Goal: Task Accomplishment & Management: Complete application form

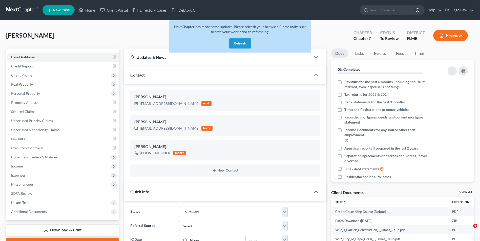
select select "22"
click at [242, 45] on button "Refresh" at bounding box center [240, 43] width 22 height 10
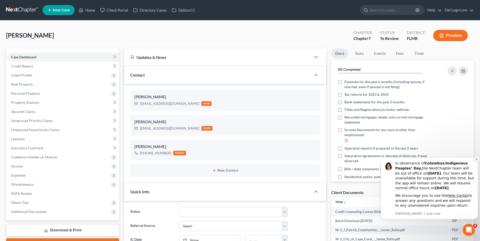
click at [475, 159] on icon "Dismiss notification" at bounding box center [476, 159] width 3 height 3
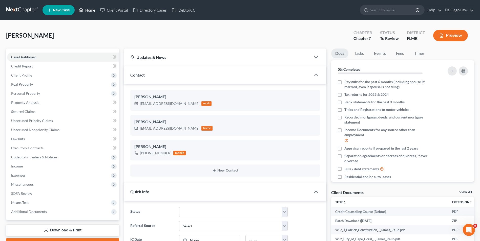
click at [93, 7] on link "Home" at bounding box center [86, 10] width 21 height 9
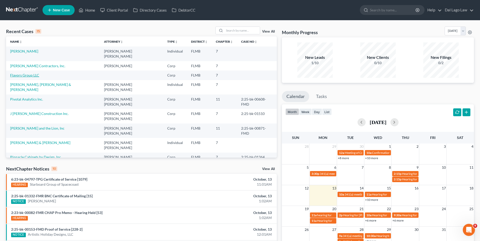
click at [28, 73] on link "Flavors Group LLC" at bounding box center [24, 75] width 29 height 4
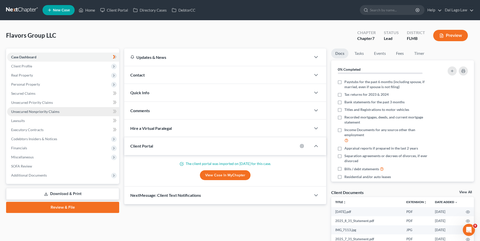
click at [36, 111] on span "Unsecured Nonpriority Claims" at bounding box center [35, 112] width 48 height 4
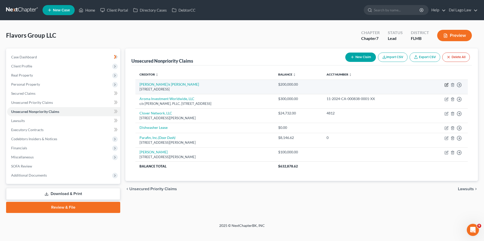
click at [445, 84] on icon "button" at bounding box center [446, 85] width 4 height 4
select select "9"
select select "11"
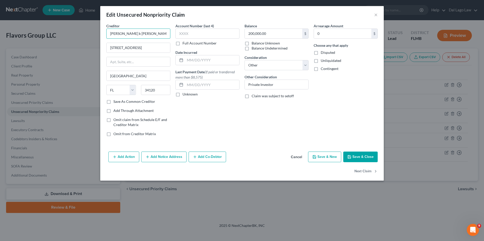
click at [119, 34] on input "Ajith k Dominic" at bounding box center [138, 34] width 64 height 10
type input "Ajith K Dominic"
click at [140, 47] on input "9060 Glenforest Dr" at bounding box center [137, 48] width 63 height 10
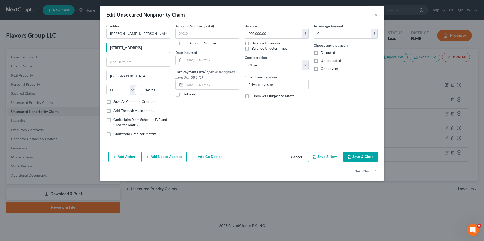
type input "9060 Glenforest Dr."
click at [359, 157] on button "Save & Close" at bounding box center [360, 157] width 34 height 11
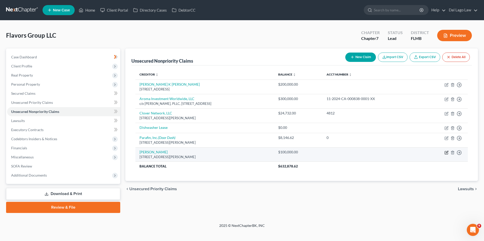
click at [447, 153] on icon "button" at bounding box center [446, 152] width 2 height 2
select select "9"
select select "11"
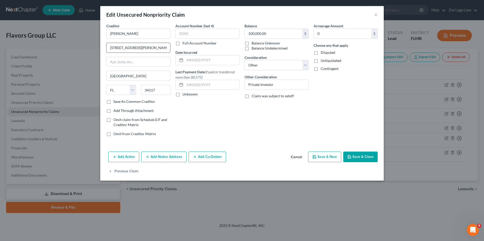
click at [129, 49] on input "365 Weber blvd s" at bounding box center [137, 48] width 63 height 10
click at [135, 49] on input "365 Weber Blvd s" at bounding box center [137, 48] width 63 height 10
click at [138, 48] on input "365 Weber Blvd s" at bounding box center [137, 48] width 63 height 10
type input "365 Weber Blvd S"
click at [371, 160] on button "Save & Close" at bounding box center [360, 157] width 34 height 11
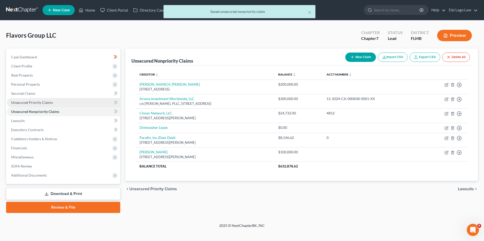
click at [52, 106] on link "Unsecured Priority Claims" at bounding box center [63, 102] width 113 height 9
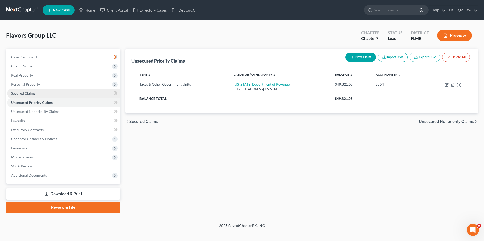
click at [41, 94] on link "Secured Claims" at bounding box center [63, 93] width 113 height 9
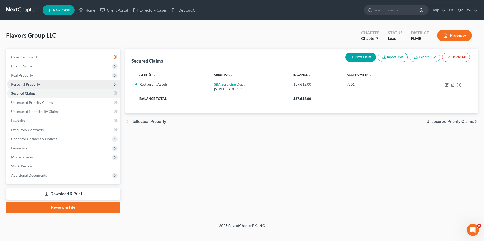
click at [49, 82] on span "Personal Property" at bounding box center [63, 84] width 113 height 9
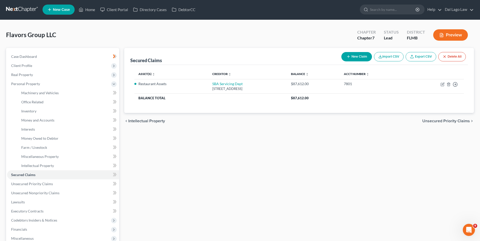
scroll to position [51, 0]
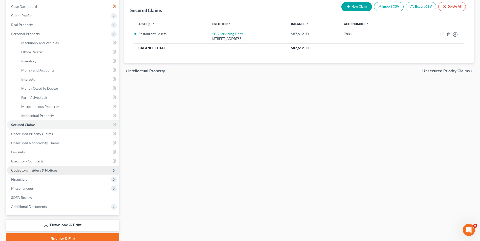
click at [55, 168] on span "Codebtors Insiders & Notices" at bounding box center [34, 170] width 46 height 4
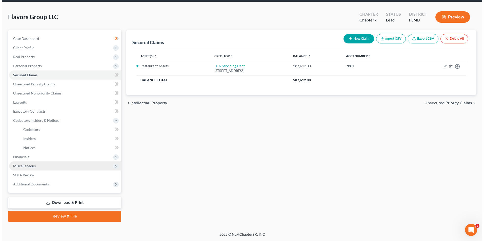
scroll to position [18, 0]
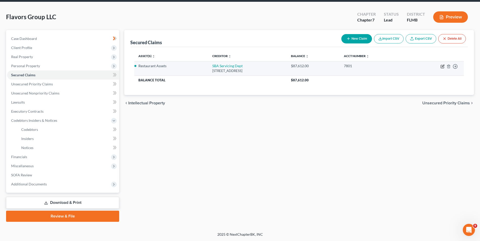
click at [442, 68] on icon "button" at bounding box center [442, 66] width 4 height 4
select select "0"
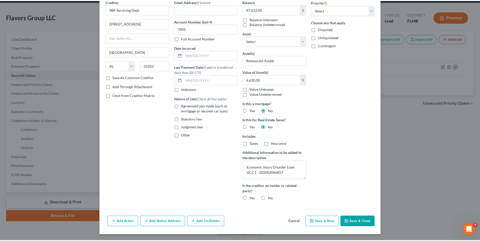
scroll to position [0, 0]
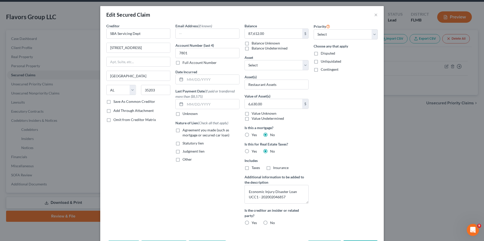
click at [371, 14] on div "Edit Secured Claim ×" at bounding box center [241, 14] width 283 height 17
click at [374, 15] on button "×" at bounding box center [376, 15] width 4 height 6
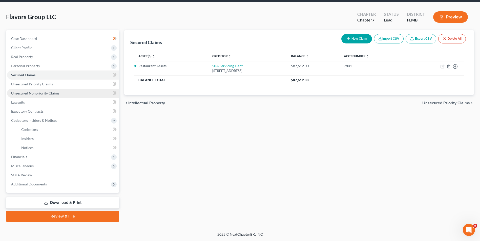
click at [63, 94] on link "Unsecured Nonpriority Claims" at bounding box center [63, 93] width 112 height 9
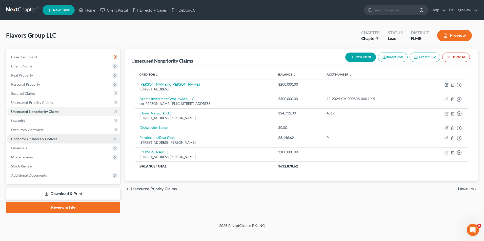
click at [56, 139] on span "Codebtors Insiders & Notices" at bounding box center [63, 139] width 113 height 9
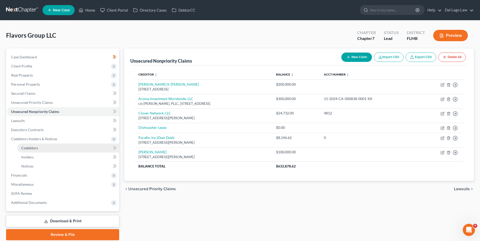
click at [59, 148] on link "Codebtors" at bounding box center [68, 148] width 102 height 9
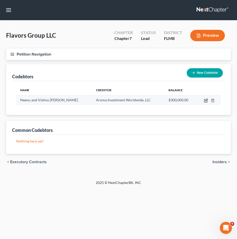
click at [206, 101] on icon "button" at bounding box center [206, 101] width 4 height 4
select select "9"
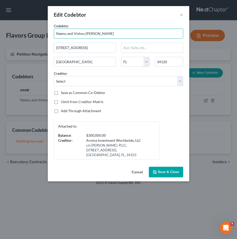
click at [68, 33] on input "Neenu and Vishnu Pratap Thalappil" at bounding box center [118, 34] width 129 height 10
type input "Neenu Vishnu Pratap & Vishnu Pratap Thalappil"
click at [165, 169] on button "Save & Close" at bounding box center [166, 172] width 34 height 11
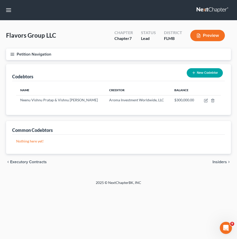
click at [12, 53] on line "button" at bounding box center [13, 53] width 4 height 0
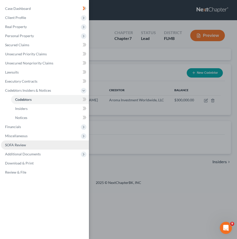
click at [28, 144] on link "SOFA Review" at bounding box center [45, 145] width 88 height 9
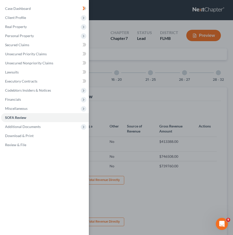
click at [107, 70] on div "Case Dashboard Payments Invoices Payments Payments Credit Report Client Profile" at bounding box center [116, 117] width 233 height 235
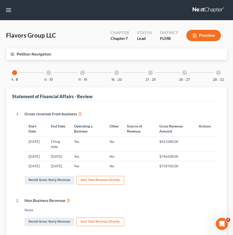
click at [50, 72] on div at bounding box center [48, 72] width 5 height 5
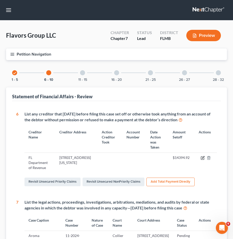
click at [202, 158] on icon "button" at bounding box center [203, 158] width 4 height 4
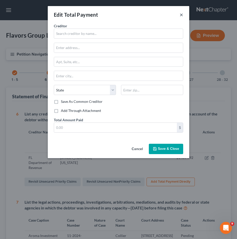
click at [183, 15] on button "×" at bounding box center [182, 15] width 4 height 6
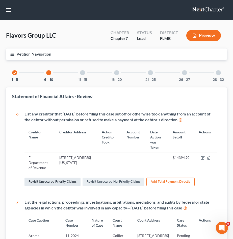
click at [75, 186] on link "Revisit Unsecured Priority Claims" at bounding box center [53, 182] width 56 height 9
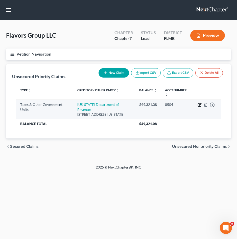
click at [199, 105] on icon "button" at bounding box center [200, 105] width 4 height 4
select select "4"
select select "9"
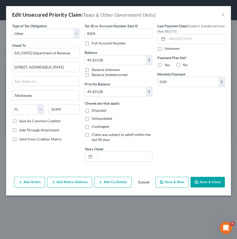
click at [92, 136] on label "Claim was subject to setoff within the last 90 days" at bounding box center [122, 137] width 60 height 10
click at [94, 136] on input "Claim was subject to setoff within the last 90 days" at bounding box center [95, 133] width 3 height 3
checkbox input "true"
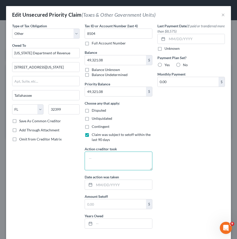
click at [115, 158] on textarea at bounding box center [119, 161] width 68 height 19
type textarea "Took payment from bank account for tax payment"
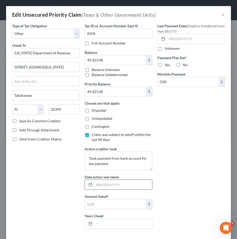
click at [126, 187] on input "text" at bounding box center [123, 185] width 58 height 10
type input "9/2/25"
click at [120, 205] on input "text" at bounding box center [115, 205] width 61 height 10
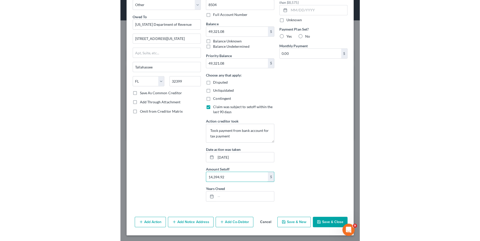
scroll to position [29, 0]
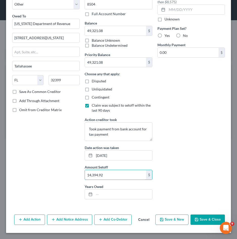
type input "14,394.92"
click at [196, 221] on button "Save & Close" at bounding box center [208, 220] width 34 height 11
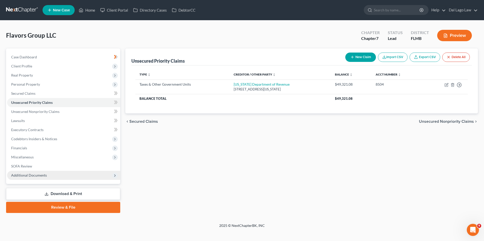
click at [44, 172] on span "Additional Documents" at bounding box center [63, 175] width 113 height 9
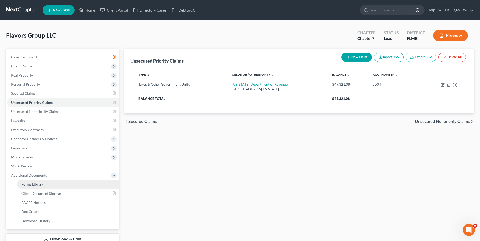
click at [58, 186] on link "Forms Library" at bounding box center [68, 184] width 102 height 9
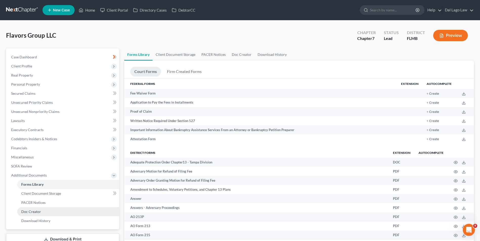
click at [49, 212] on link "Doc Creator" at bounding box center [68, 211] width 102 height 9
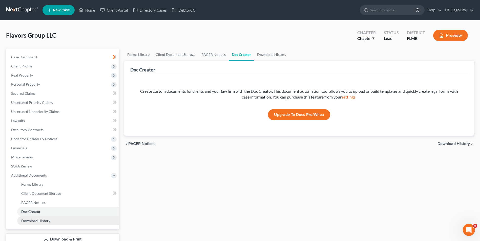
click at [44, 220] on span "Download History" at bounding box center [35, 221] width 29 height 4
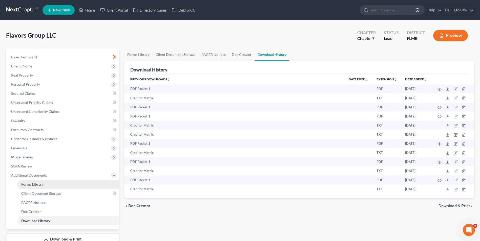
click at [50, 185] on link "Forms Library" at bounding box center [68, 184] width 102 height 9
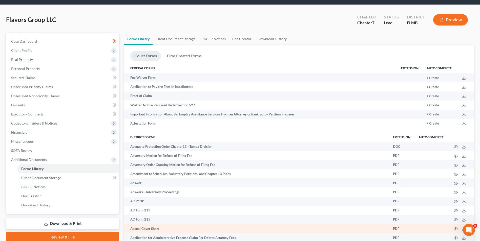
scroll to position [13, 0]
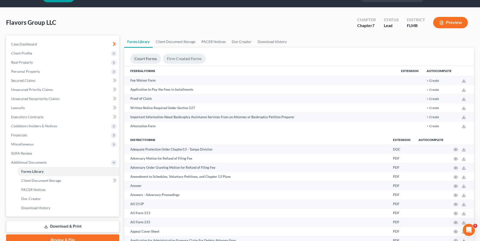
click at [200, 58] on link "Firm Created Forms" at bounding box center [184, 59] width 43 height 10
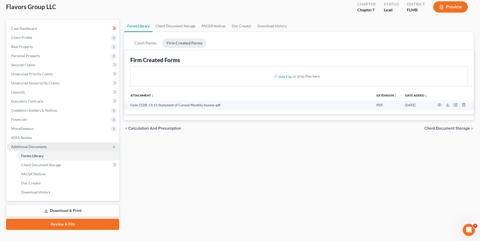
scroll to position [37, 0]
